Goal: Task Accomplishment & Management: Use online tool/utility

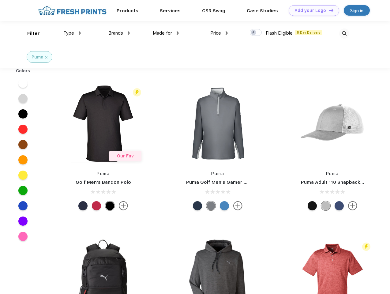
scroll to position [0, 0]
click at [312, 10] on link "Add your Logo Design Tool" at bounding box center [314, 10] width 51 height 11
click at [0, 0] on div "Design Tool" at bounding box center [0, 0] width 0 height 0
click at [328, 10] on link "Add your Logo Design Tool" at bounding box center [314, 10] width 51 height 11
click at [29, 33] on div "Filter" at bounding box center [33, 33] width 13 height 7
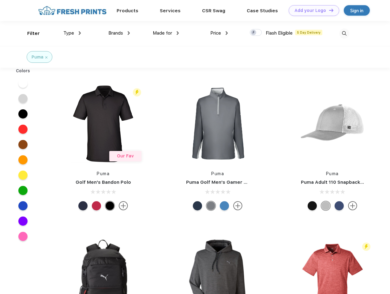
click at [72, 33] on span "Type" at bounding box center [68, 33] width 11 height 6
click at [119, 33] on span "Brands" at bounding box center [115, 33] width 15 height 6
click at [166, 33] on span "Made for" at bounding box center [162, 33] width 19 height 6
click at [219, 33] on span "Price" at bounding box center [215, 33] width 11 height 6
click at [256, 33] on div at bounding box center [256, 32] width 12 height 7
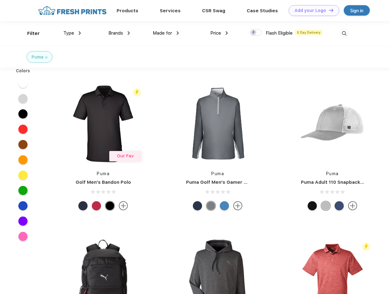
click at [254, 33] on input "checkbox" at bounding box center [252, 31] width 4 height 4
click at [344, 33] on img at bounding box center [344, 33] width 10 height 10
